Goal: Transaction & Acquisition: Purchase product/service

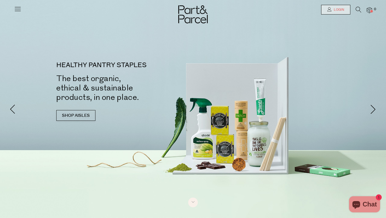
click at [328, 12] on link "Login" at bounding box center [335, 10] width 29 height 10
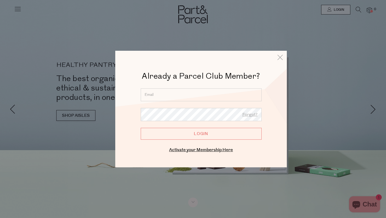
click at [158, 100] on input "email" at bounding box center [201, 94] width 121 height 13
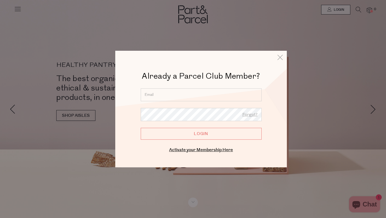
type input "kelliesharp@outlook.com.au"
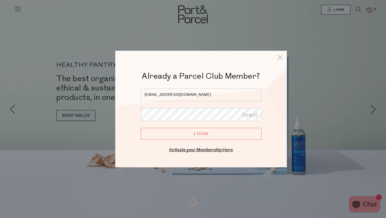
click at [141, 128] on input "Login" at bounding box center [201, 134] width 121 height 12
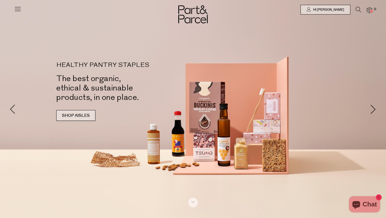
click at [86, 116] on link "SHOP AISLES" at bounding box center [75, 115] width 39 height 11
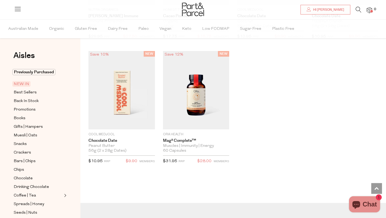
scroll to position [564, 0]
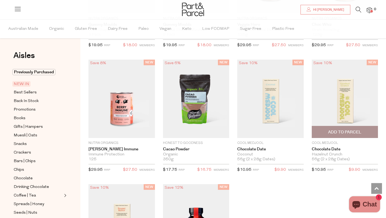
click at [335, 106] on img at bounding box center [345, 98] width 67 height 78
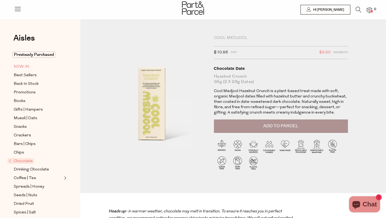
click at [25, 64] on span "NEW IN" at bounding box center [22, 67] width 16 height 6
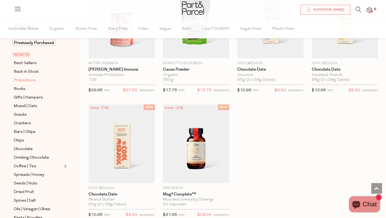
scroll to position [28, 0]
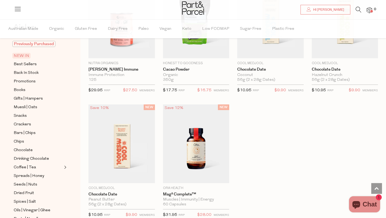
click at [39, 43] on span "Previously Purchased" at bounding box center [33, 44] width 43 height 6
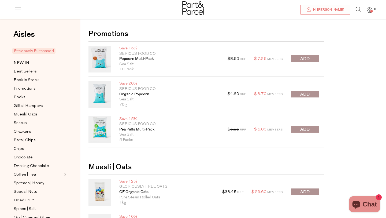
scroll to position [9, 0]
click at [307, 56] on span "submit" at bounding box center [304, 59] width 9 height 6
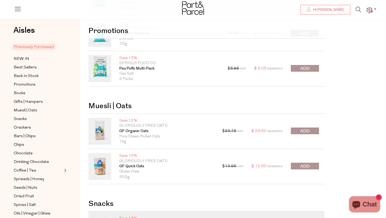
scroll to position [83, 0]
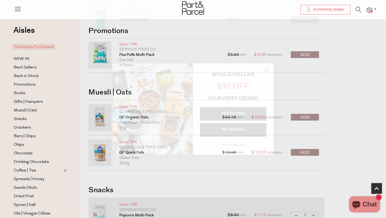
click at [269, 67] on circle "Close dialog" at bounding box center [266, 70] width 9 height 9
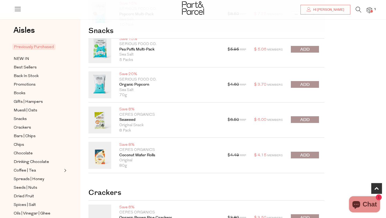
scroll to position [284, 0]
click at [307, 121] on span "submit" at bounding box center [304, 120] width 9 height 6
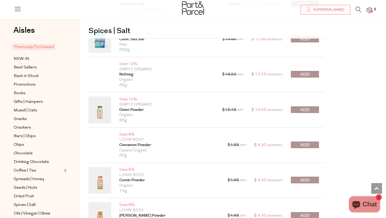
scroll to position [1304, 0]
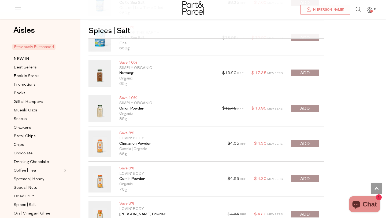
click at [299, 107] on button "submit" at bounding box center [305, 108] width 28 height 7
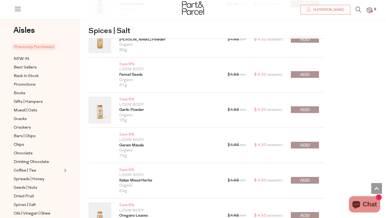
scroll to position [1482, 0]
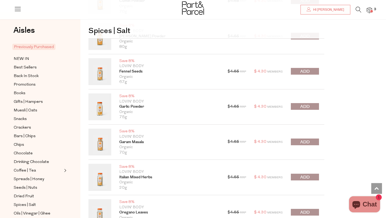
click at [310, 104] on button "submit" at bounding box center [305, 106] width 28 height 7
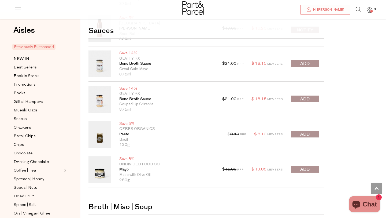
scroll to position [2030, 0]
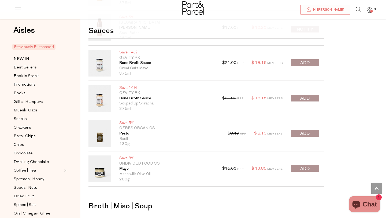
click at [306, 131] on span "submit" at bounding box center [304, 133] width 9 height 6
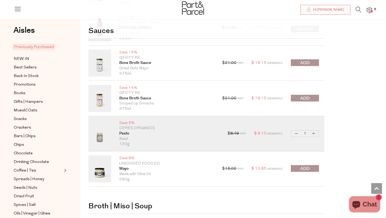
click at [312, 131] on button "Increase Pesto" at bounding box center [314, 133] width 6 height 6
type input "2"
click at [314, 134] on button "Increase Pesto" at bounding box center [314, 133] width 6 height 6
type input "3"
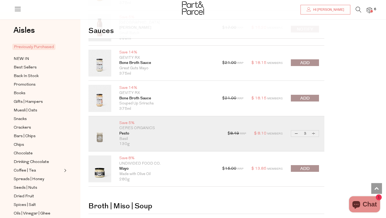
type input "3"
click at [314, 134] on button "Increase Pesto" at bounding box center [314, 133] width 6 height 6
type input "4"
click at [314, 134] on button "Increase Pesto" at bounding box center [314, 133] width 6 height 6
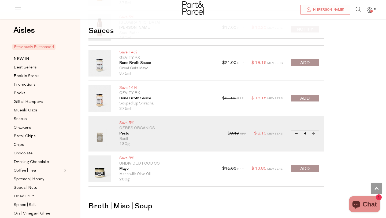
type input "5"
click at [314, 134] on button "Increase Pesto" at bounding box center [314, 133] width 6 height 6
type input "6"
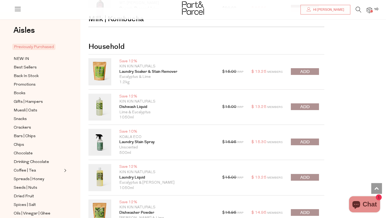
scroll to position [2786, 0]
click at [311, 139] on button "submit" at bounding box center [305, 141] width 28 height 7
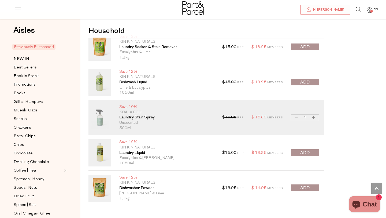
scroll to position [2811, 0]
click at [307, 150] on span "submit" at bounding box center [304, 152] width 9 height 6
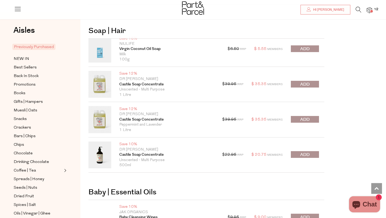
scroll to position [3181, 0]
click at [304, 153] on span "submit" at bounding box center [304, 154] width 9 height 6
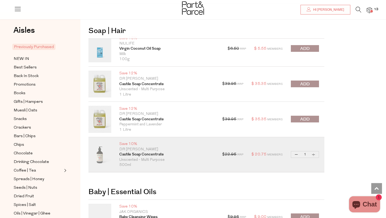
click at [311, 81] on button "submit" at bounding box center [305, 83] width 28 height 7
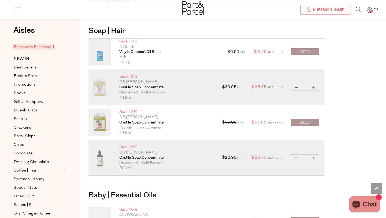
scroll to position [3164, 0]
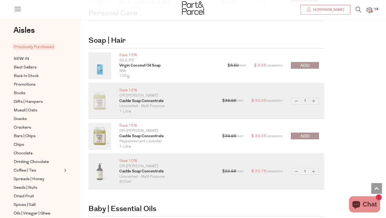
click at [357, 9] on icon at bounding box center [359, 10] width 6 height 6
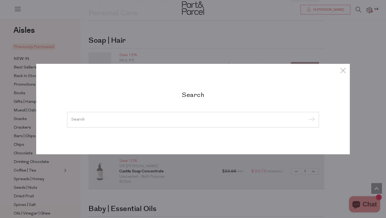
type input "n"
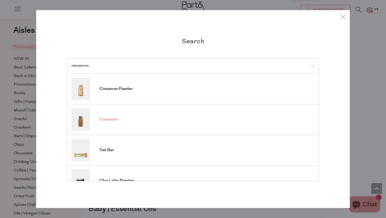
type input "cinnamon"
click at [115, 117] on span "Cinnamon" at bounding box center [109, 119] width 19 height 5
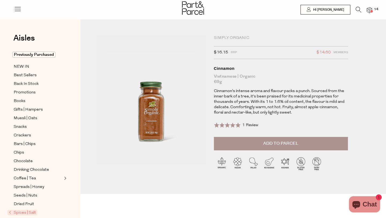
click at [281, 140] on span "Add to Parcel" at bounding box center [280, 143] width 35 height 6
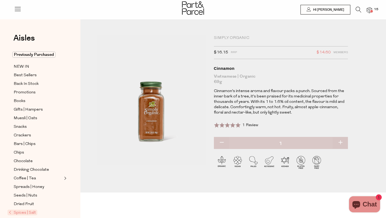
click at [356, 11] on icon at bounding box center [359, 10] width 6 height 6
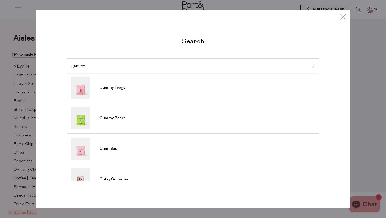
scroll to position [200, 0]
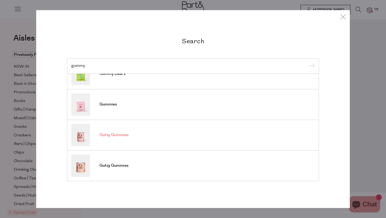
type input "gummy"
click at [116, 138] on link "Gutsy Gummies" at bounding box center [193, 135] width 244 height 22
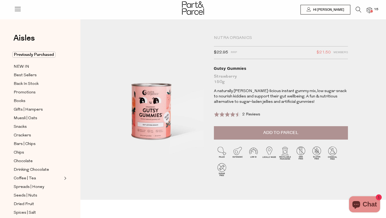
click at [246, 137] on button "Add to Parcel" at bounding box center [281, 132] width 134 height 13
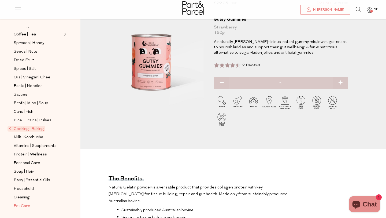
scroll to position [58, 0]
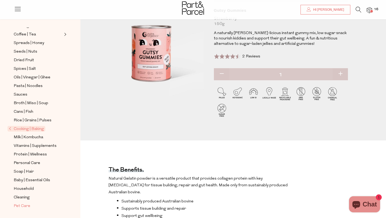
click at [27, 207] on span "Pet Care" at bounding box center [22, 206] width 17 height 6
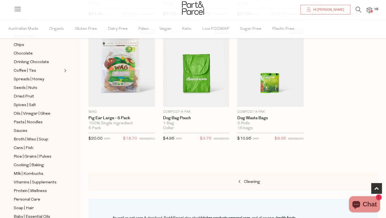
scroll to position [176, 0]
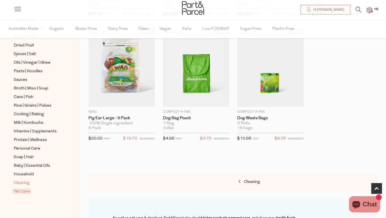
click at [24, 182] on span "Cleaning" at bounding box center [22, 183] width 16 height 6
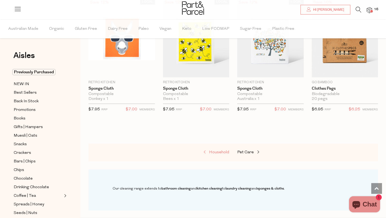
click at [222, 153] on span "Household" at bounding box center [219, 152] width 20 height 4
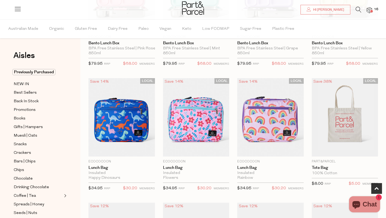
scroll to position [243, 0]
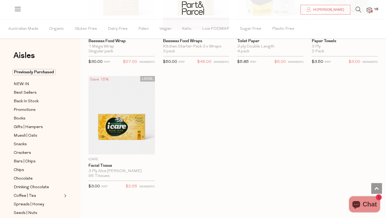
scroll to position [2534, 0]
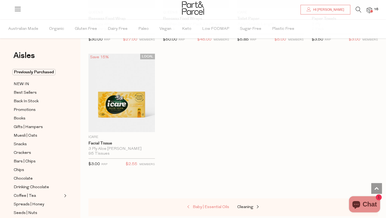
click at [204, 205] on span "Baby | Essential Oils" at bounding box center [211, 207] width 36 height 4
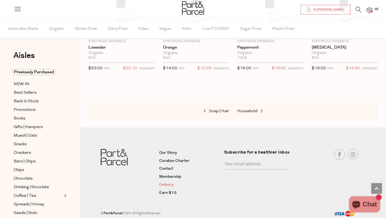
scroll to position [486, 0]
click at [212, 107] on link "Soap | Hair" at bounding box center [203, 110] width 54 height 7
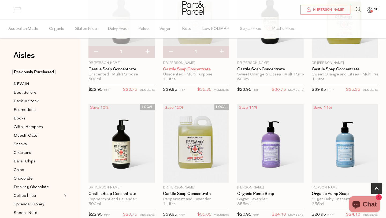
scroll to position [218, 0]
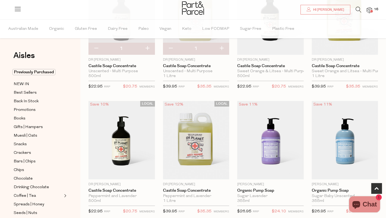
click at [173, 47] on button "button" at bounding box center [170, 49] width 15 height 12
type input "0"
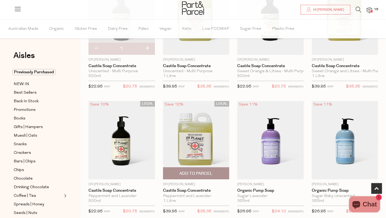
click at [201, 173] on span "Add To Parcel" at bounding box center [195, 174] width 33 height 6
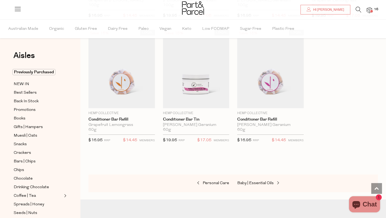
scroll to position [1430, 0]
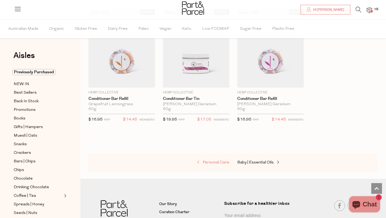
click at [219, 163] on span "Personal Care" at bounding box center [216, 162] width 27 height 4
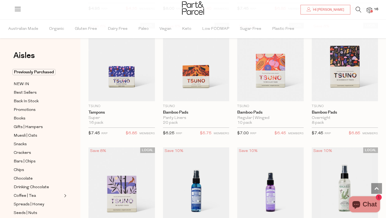
scroll to position [1168, 0]
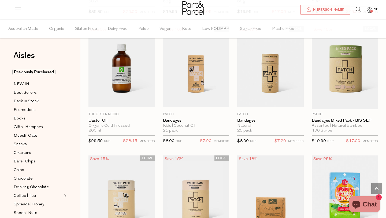
scroll to position [2279, 0]
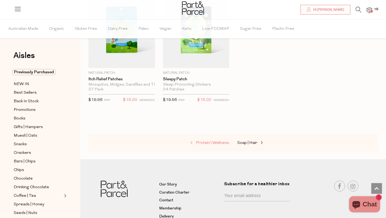
click at [214, 141] on span "Protein | Wellness" at bounding box center [212, 143] width 33 height 4
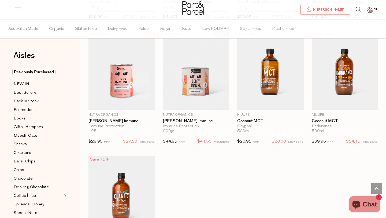
scroll to position [2429, 0]
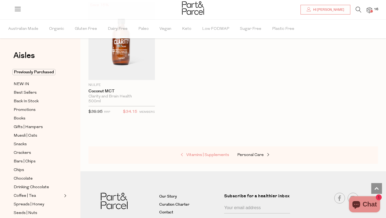
click at [205, 153] on span "Vitamins | Supplements" at bounding box center [207, 155] width 43 height 4
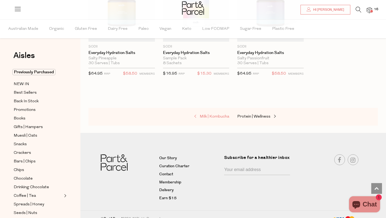
click at [205, 117] on link "Milk | Kombucha" at bounding box center [203, 116] width 54 height 7
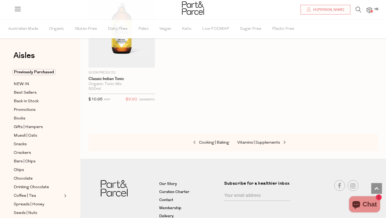
scroll to position [1094, 0]
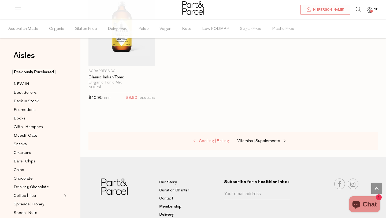
click at [207, 140] on span "Cooking | Baking" at bounding box center [214, 141] width 30 height 4
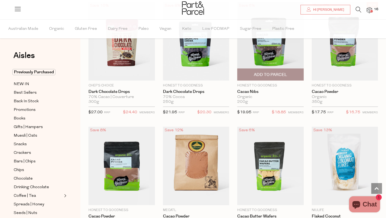
scroll to position [823, 0]
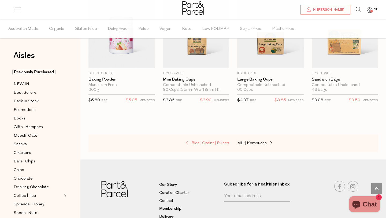
click at [210, 141] on span "Rice | Grains | Pulses" at bounding box center [211, 143] width 38 height 4
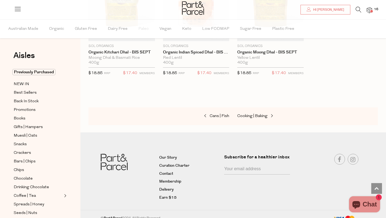
scroll to position [1242, 0]
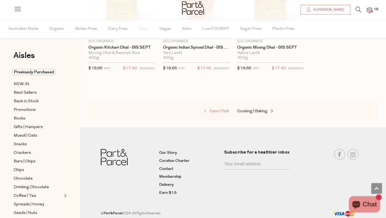
click at [216, 109] on span "Cans | Fish" at bounding box center [220, 111] width 20 height 4
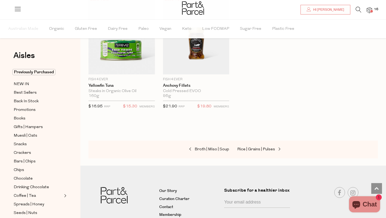
scroll to position [860, 0]
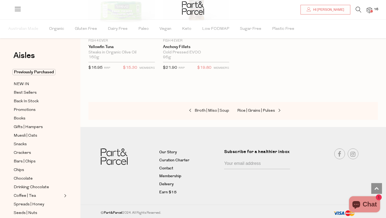
click at [214, 106] on div "Broth | Miso | Soup Rice | Grains | Pulses" at bounding box center [234, 111] width 290 height 18
click at [214, 109] on span "Broth | Miso | Soup" at bounding box center [212, 111] width 35 height 4
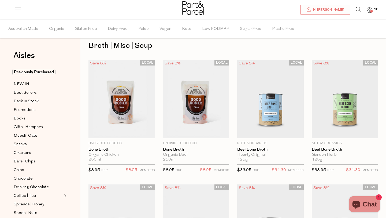
scroll to position [8, 0]
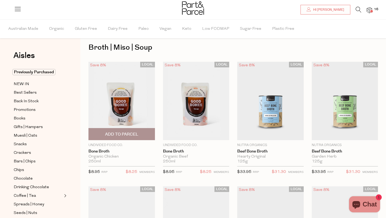
click at [137, 135] on span "Add To Parcel" at bounding box center [121, 134] width 33 height 6
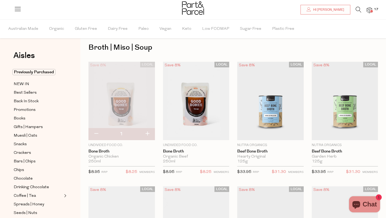
click at [146, 132] on button "button" at bounding box center [147, 134] width 15 height 12
type input "2"
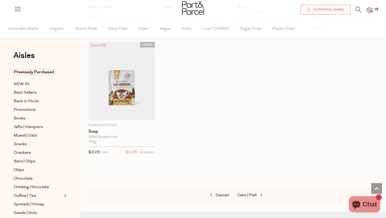
scroll to position [1025, 0]
click at [218, 190] on link "Sauces" at bounding box center [203, 193] width 54 height 7
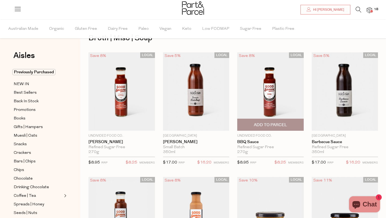
type input "6"
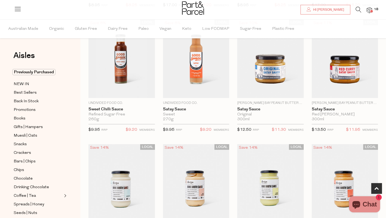
scroll to position [151, 0]
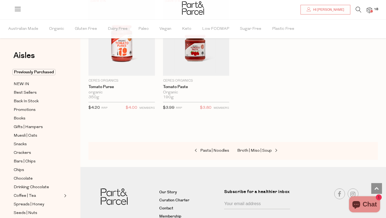
scroll to position [2077, 0]
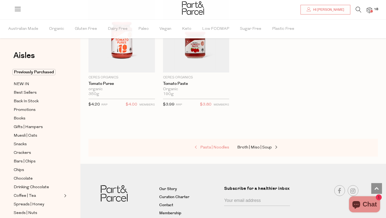
click at [211, 146] on span "Pasta | Noodles" at bounding box center [214, 147] width 29 height 4
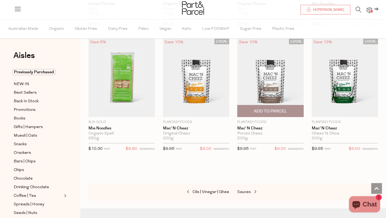
scroll to position [1659, 0]
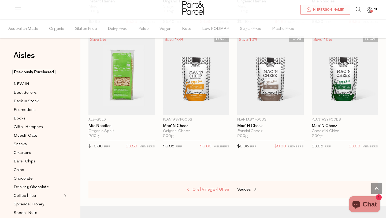
click at [223, 187] on span "Oils | Vinegar | Ghee" at bounding box center [211, 189] width 37 height 4
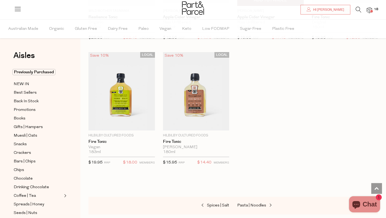
scroll to position [1419, 0]
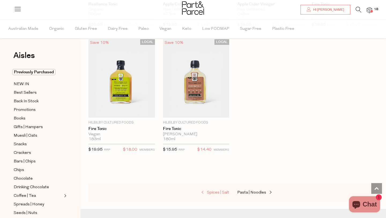
click at [214, 192] on span "Spices | Salt" at bounding box center [218, 192] width 22 height 4
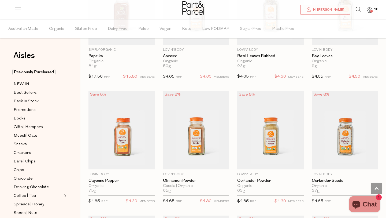
scroll to position [1020, 0]
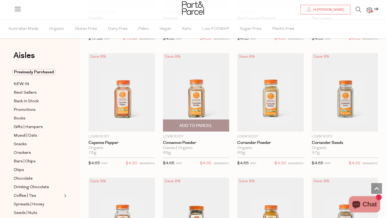
click at [200, 123] on span "Add To Parcel" at bounding box center [195, 126] width 33 height 6
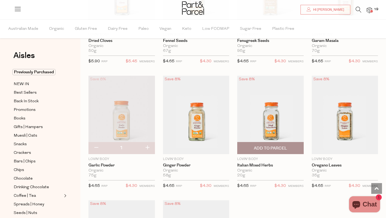
scroll to position [1380, 0]
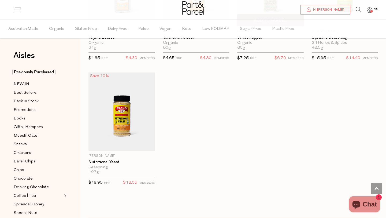
scroll to position [1822, 0]
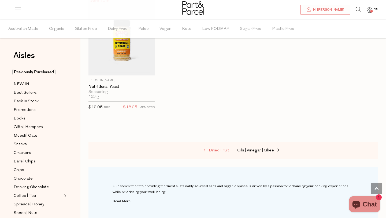
click at [221, 150] on span "Dried Fruit" at bounding box center [219, 150] width 20 height 4
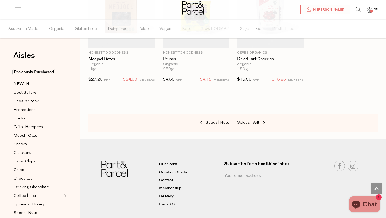
scroll to position [362, 0]
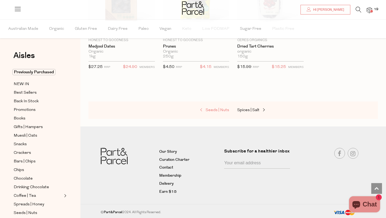
click at [214, 108] on span "Seeds | Nuts" at bounding box center [218, 110] width 24 height 4
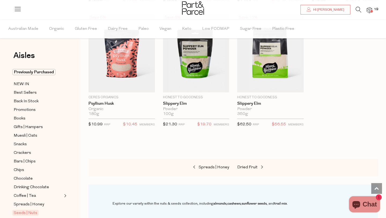
scroll to position [1426, 0]
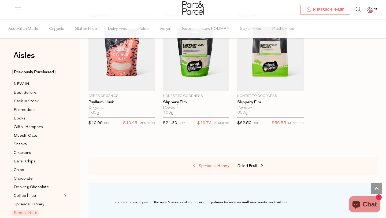
click at [216, 164] on span "Spreads | Honey" at bounding box center [214, 166] width 31 height 4
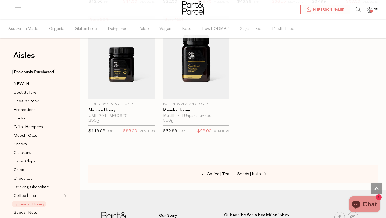
scroll to position [1432, 0]
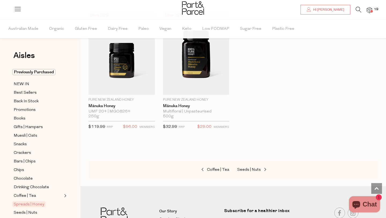
click at [215, 164] on div "Coffee | Tea Seeds | Nuts" at bounding box center [234, 170] width 290 height 18
click at [215, 168] on span "Coffee | Tea" at bounding box center [218, 170] width 22 height 4
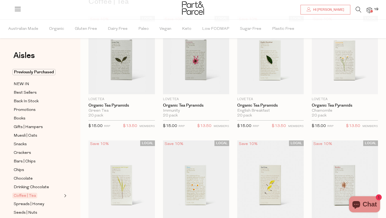
scroll to position [10, 0]
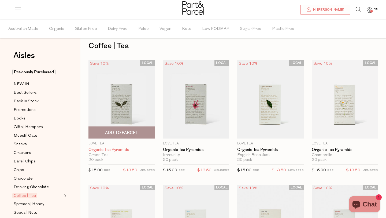
click at [107, 149] on link "Organic Tea Pyramids" at bounding box center [122, 149] width 67 height 5
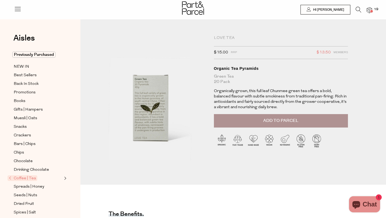
click at [231, 121] on button "Add to Parcel" at bounding box center [281, 120] width 134 height 13
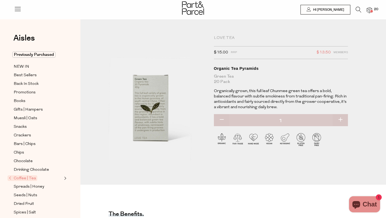
click at [30, 178] on span "Coffee | Tea" at bounding box center [23, 178] width 30 height 6
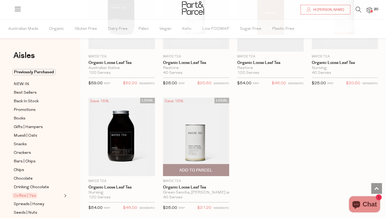
scroll to position [1480, 0]
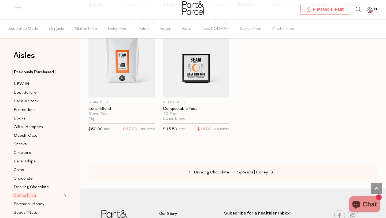
scroll to position [2833, 0]
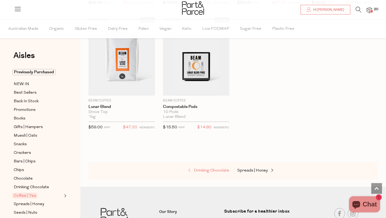
click at [205, 168] on span "Drinking Chocolate" at bounding box center [211, 170] width 35 height 4
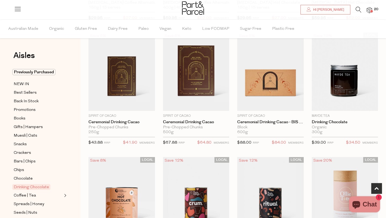
scroll to position [296, 0]
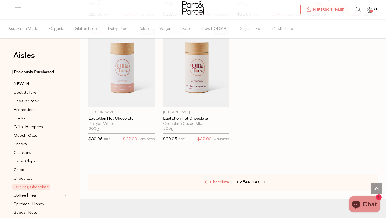
click at [214, 183] on span "Chocolate" at bounding box center [219, 182] width 19 height 4
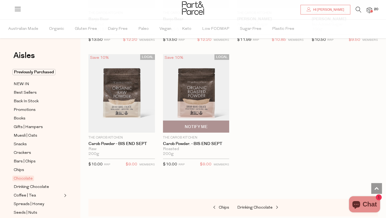
scroll to position [1773, 0]
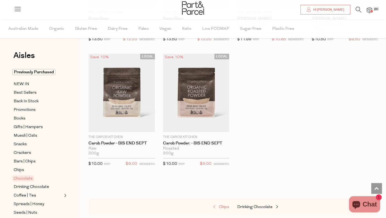
click at [224, 204] on link "Chips" at bounding box center [203, 207] width 54 height 7
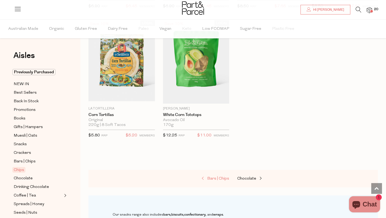
click at [217, 176] on span "Bars | Chips" at bounding box center [218, 178] width 22 height 4
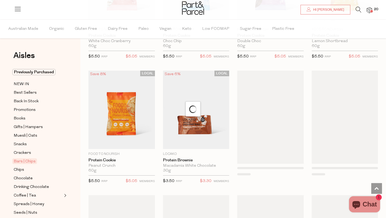
scroll to position [1521, 0]
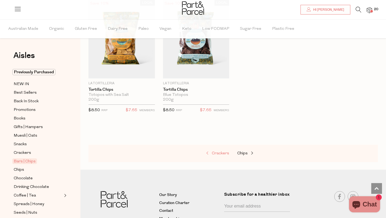
click at [212, 151] on span "Crackers" at bounding box center [220, 153] width 17 height 4
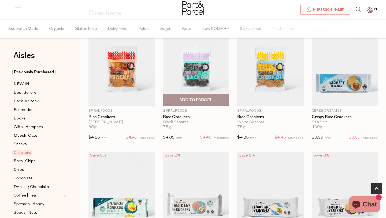
scroll to position [154, 0]
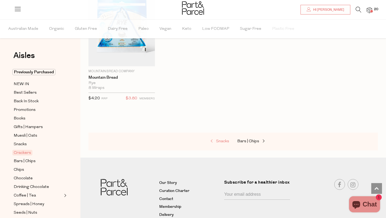
click at [219, 139] on span "Snacks" at bounding box center [222, 141] width 13 height 4
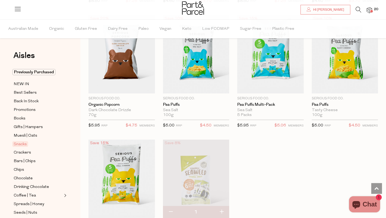
scroll to position [1436, 0]
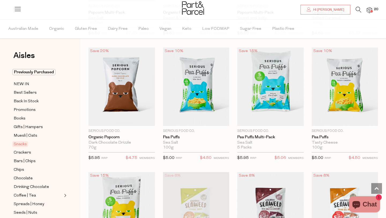
scroll to position [1395, 0]
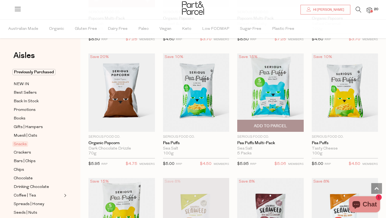
click at [260, 123] on span "Add To Parcel" at bounding box center [270, 126] width 33 height 6
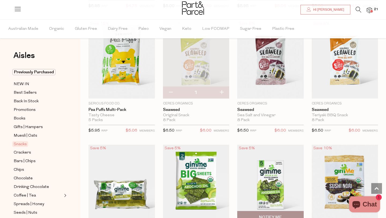
scroll to position [1552, 0]
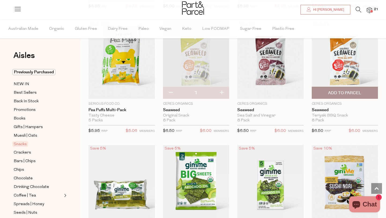
click at [341, 90] on span "Add To Parcel" at bounding box center [344, 93] width 33 height 6
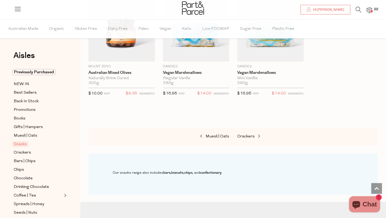
scroll to position [2134, 0]
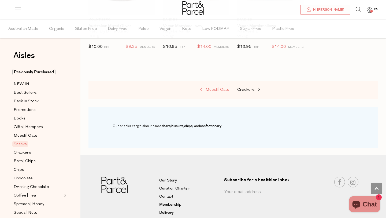
click at [219, 88] on span "Muesli | Oats" at bounding box center [218, 90] width 24 height 4
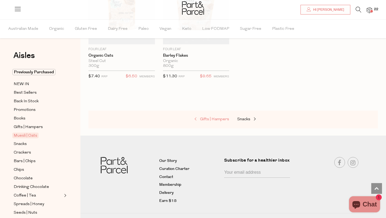
click at [212, 118] on span "Gifts | Hampers" at bounding box center [214, 119] width 29 height 4
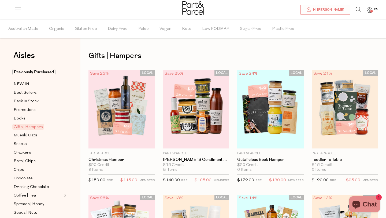
scroll to position [5, 0]
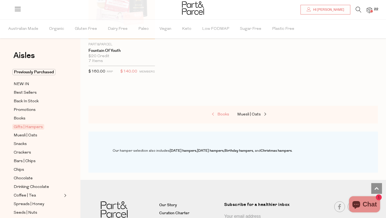
click at [220, 113] on span "Books" at bounding box center [224, 114] width 12 height 4
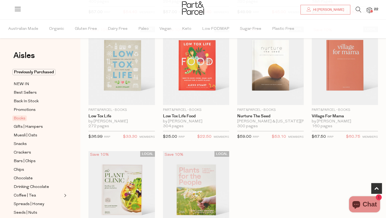
scroll to position [162, 0]
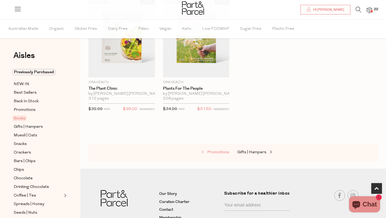
click at [220, 152] on span "Promotions" at bounding box center [218, 152] width 22 height 4
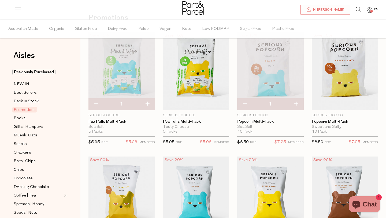
scroll to position [43, 0]
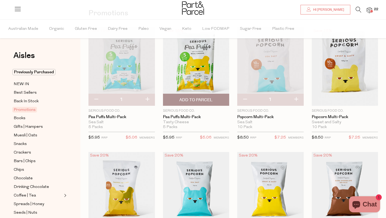
click at [200, 70] on img at bounding box center [196, 66] width 67 height 78
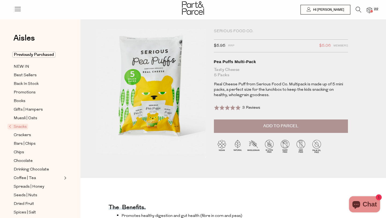
scroll to position [1, 0]
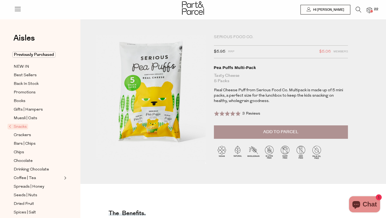
click at [291, 129] on span "Add to Parcel" at bounding box center [280, 132] width 35 height 6
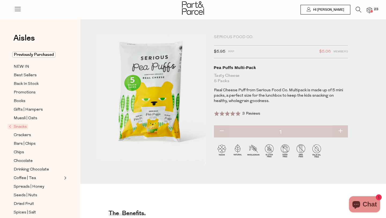
scroll to position [0, 0]
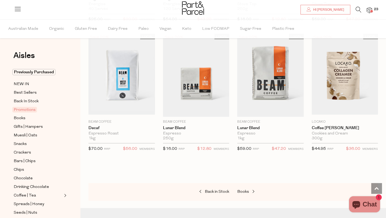
scroll to position [491, 0]
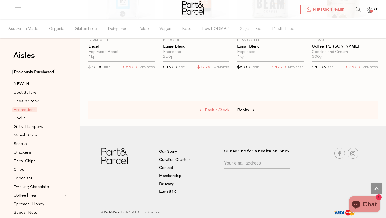
click at [207, 111] on span "Back in Stock" at bounding box center [217, 110] width 24 height 4
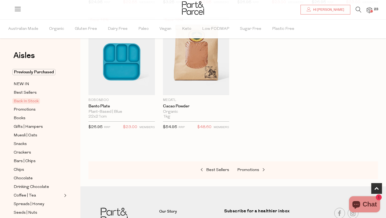
scroll to position [316, 0]
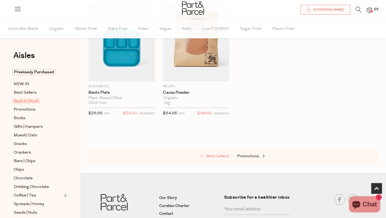
click at [219, 155] on span "Best Sellers" at bounding box center [217, 156] width 23 height 4
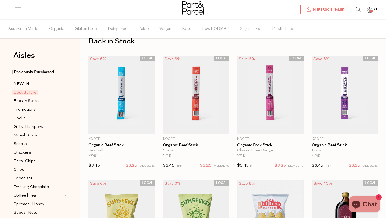
scroll to position [4, 0]
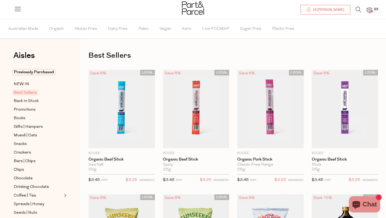
type input "2"
type input "6"
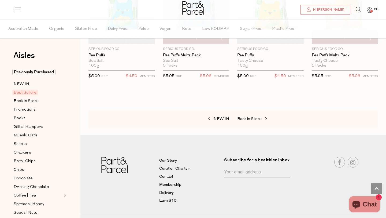
scroll to position [1226, 0]
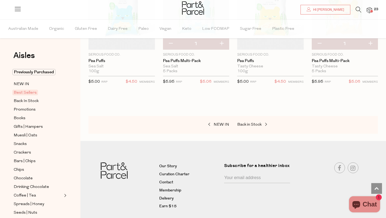
click at [375, 11] on span "23" at bounding box center [376, 9] width 7 height 5
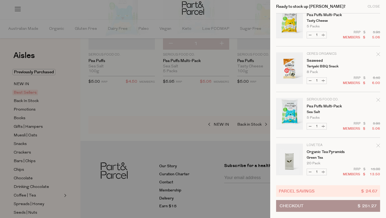
scroll to position [0, 0]
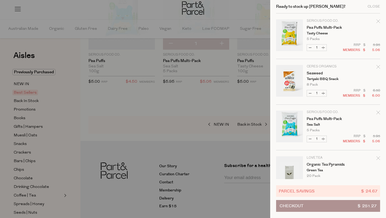
click at [316, 203] on button "Checkout $ 251.27" at bounding box center [328, 206] width 104 height 12
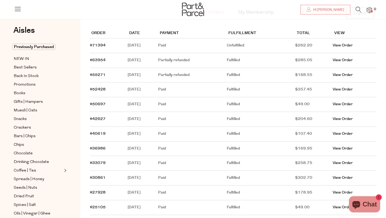
scroll to position [49, 0]
click at [349, 107] on link "View Order" at bounding box center [343, 104] width 20 height 5
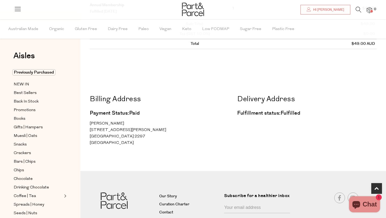
scroll to position [172, 0]
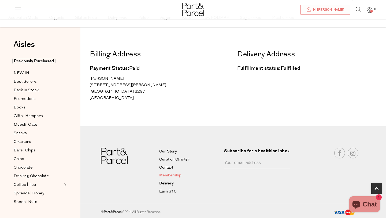
click at [174, 175] on link "Membership" at bounding box center [189, 175] width 61 height 6
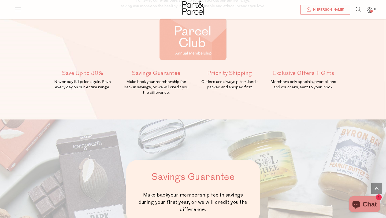
scroll to position [36, 0]
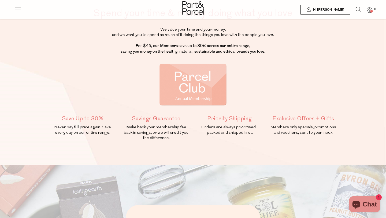
click at [311, 11] on icon at bounding box center [309, 9] width 4 height 4
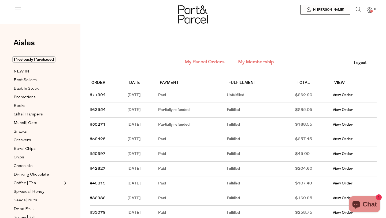
click at [257, 60] on link "My Membership" at bounding box center [256, 61] width 36 height 7
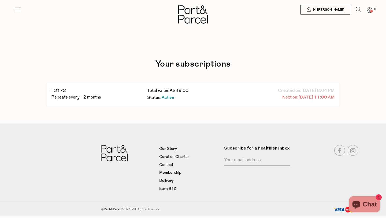
click at [299, 98] on span "[DATE] 11:00 AM" at bounding box center [317, 97] width 36 height 7
click at [167, 98] on span "Active" at bounding box center [168, 97] width 13 height 6
click at [154, 97] on link "Status: Active" at bounding box center [160, 97] width 27 height 6
click at [234, 100] on div "Status: Active" at bounding box center [193, 97] width 92 height 7
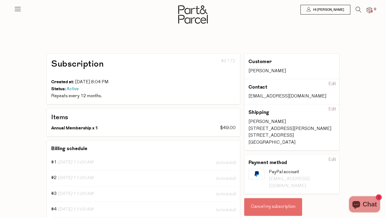
click at [263, 26] on div "Subscription #2172 Created at: [DATE] 8:04 PM Status: Active Repeats every 12 m…" at bounding box center [193, 135] width 292 height 271
